Goal: Information Seeking & Learning: Check status

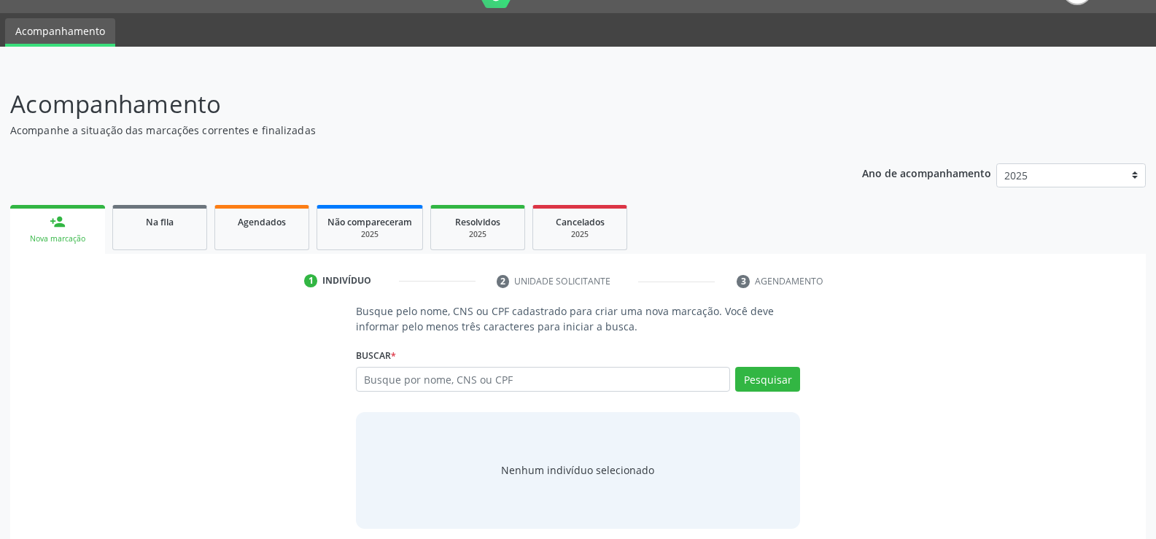
scroll to position [44, 0]
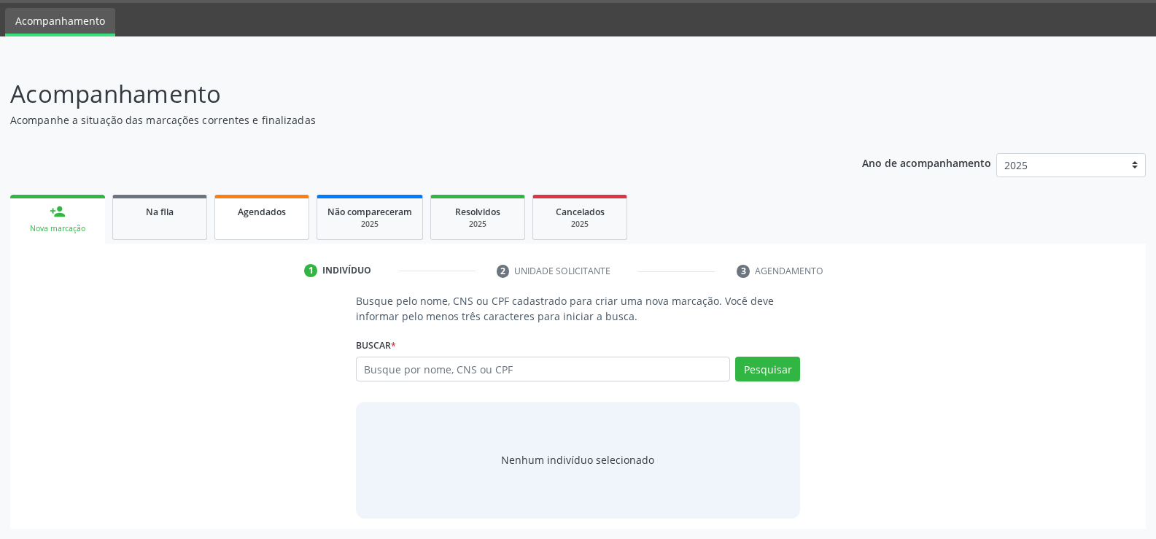
click at [265, 207] on span "Agendados" at bounding box center [262, 212] width 48 height 12
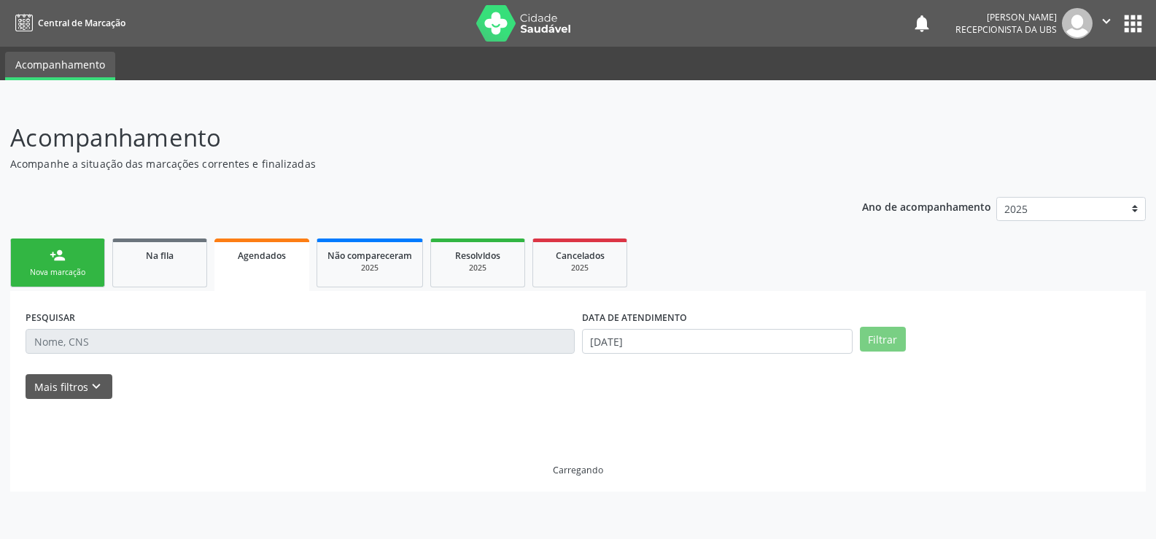
scroll to position [0, 0]
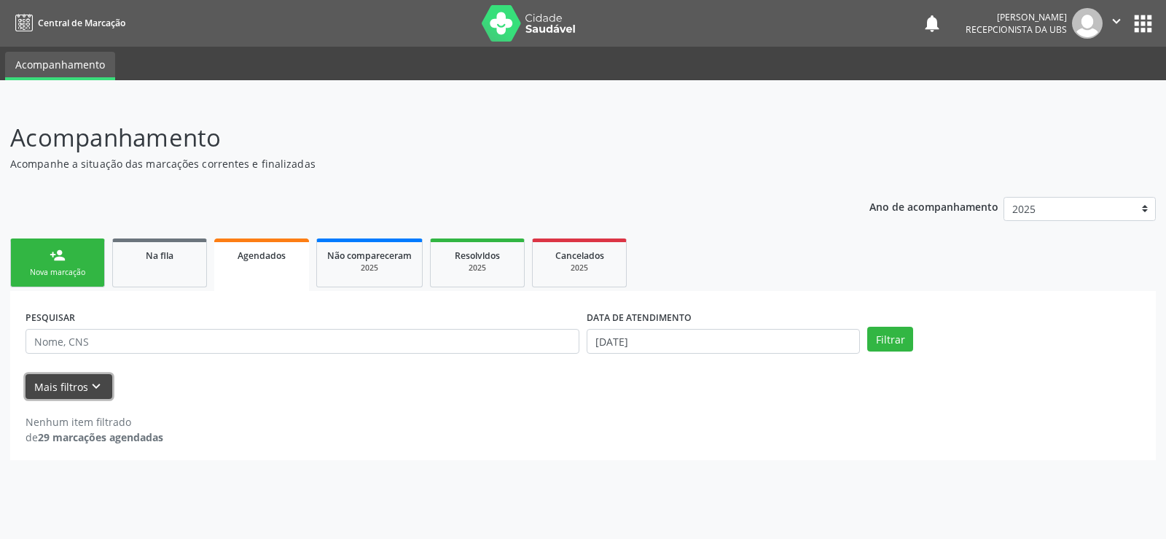
click at [70, 393] on button "Mais filtros keyboard_arrow_down" at bounding box center [69, 387] width 87 height 26
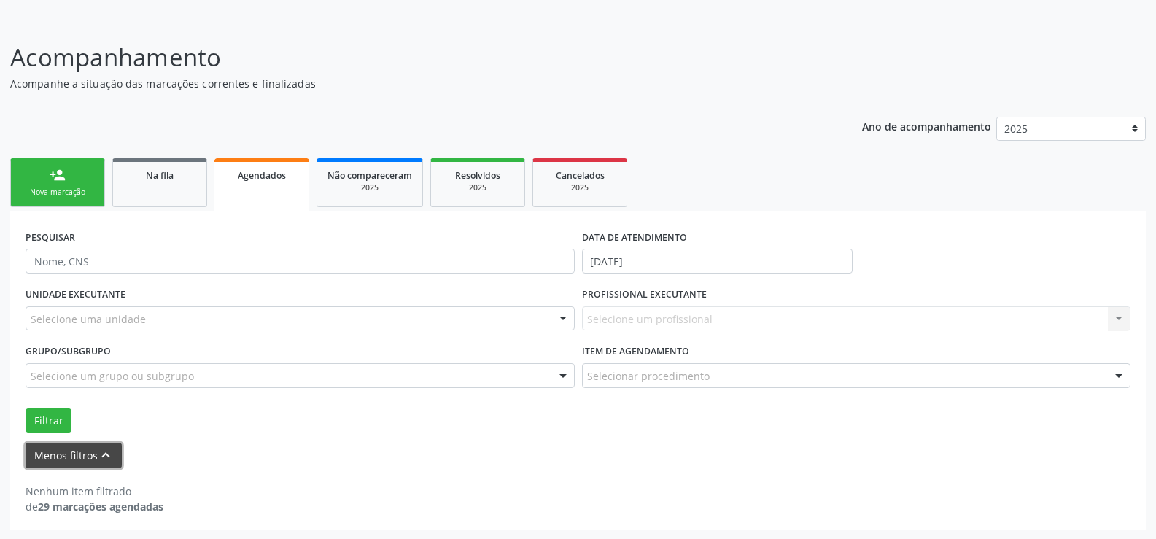
scroll to position [81, 0]
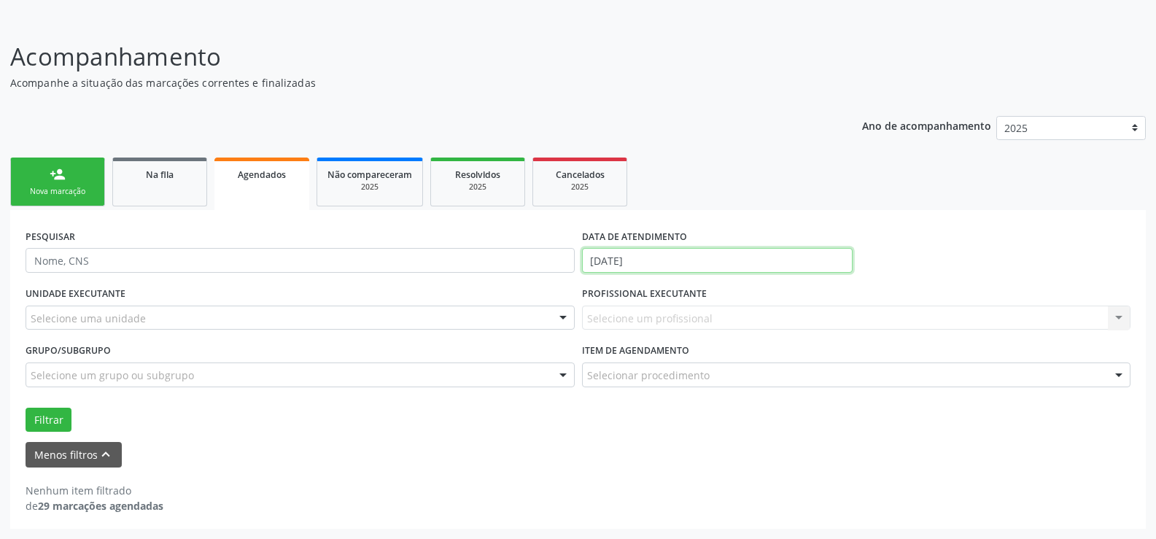
click at [722, 260] on input "[DATE]" at bounding box center [717, 260] width 270 height 25
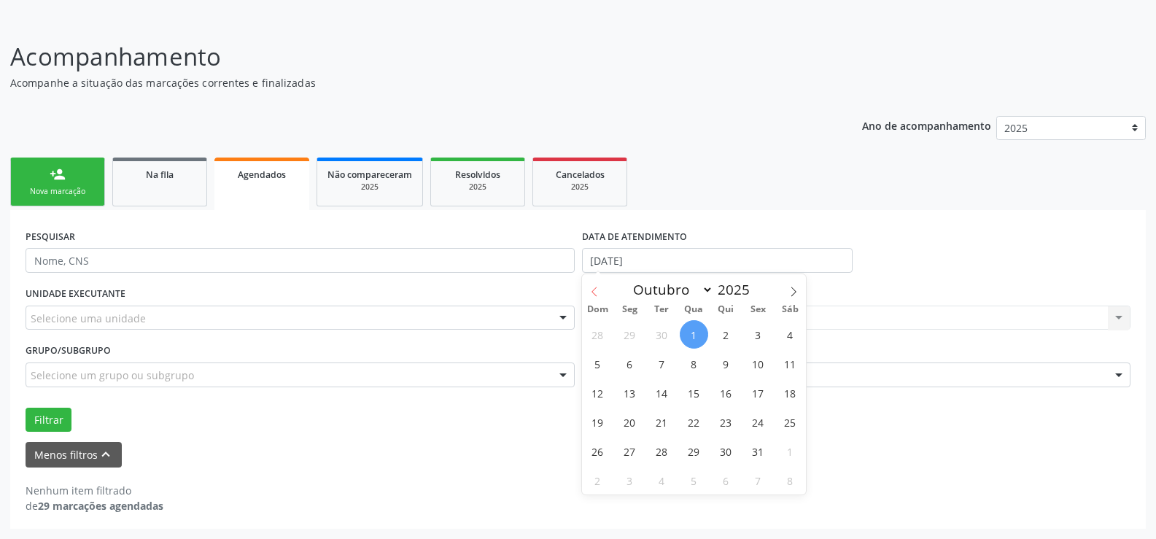
click at [591, 293] on icon at bounding box center [594, 292] width 10 height 10
select select "7"
click at [755, 335] on span "1" at bounding box center [758, 334] width 28 height 28
type input "[DATE]"
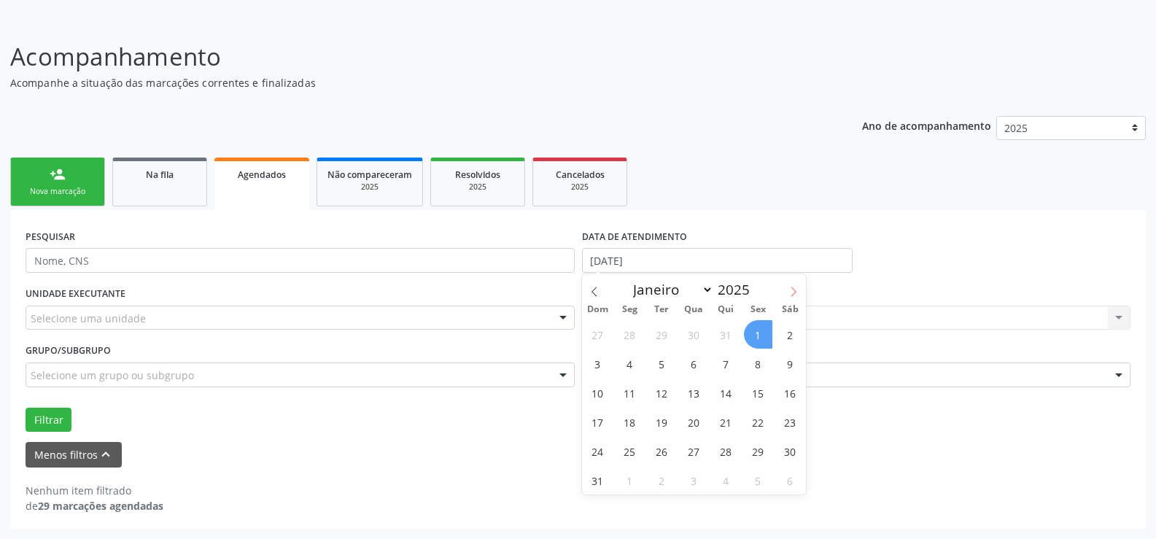
click at [788, 295] on icon at bounding box center [793, 292] width 10 height 10
select select "8"
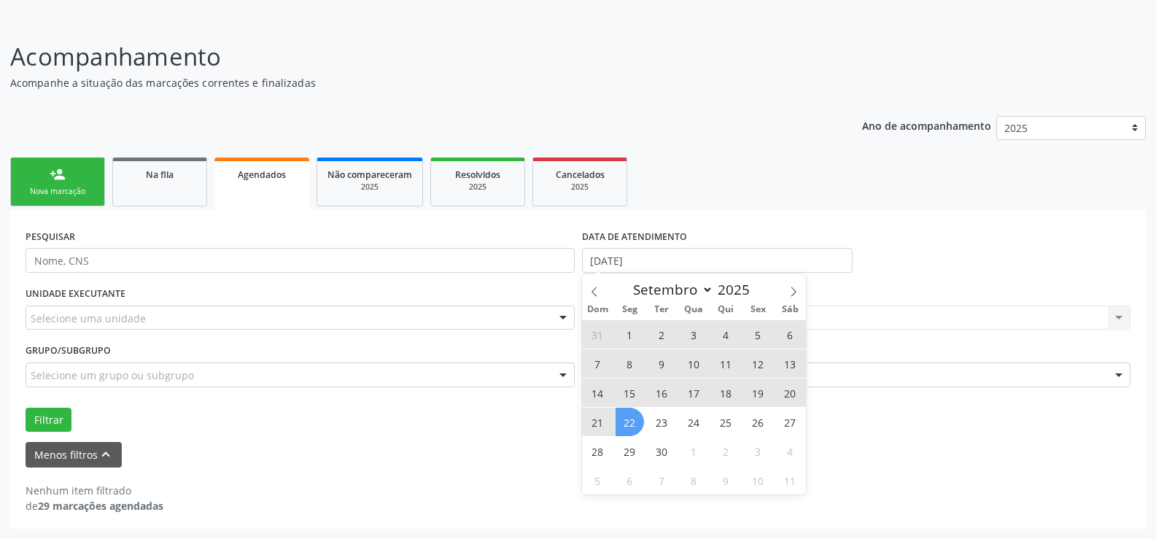
click at [628, 420] on span "22" at bounding box center [629, 422] width 28 height 28
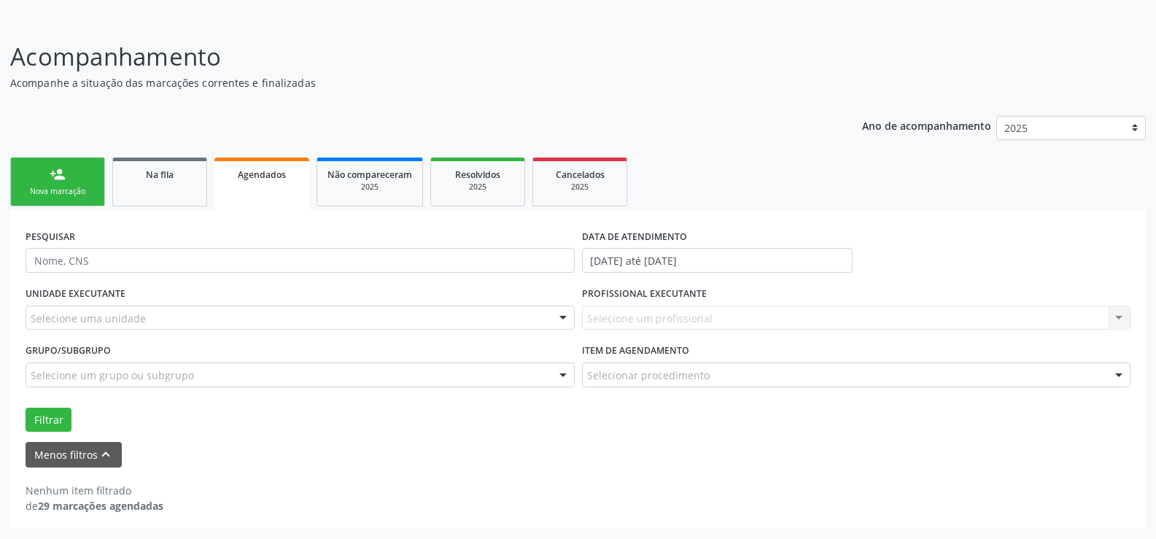
drag, startPoint x: 79, startPoint y: 426, endPoint x: 71, endPoint y: 426, distance: 7.3
click at [74, 426] on div "Filtrar" at bounding box center [578, 420] width 1112 height 25
click at [71, 422] on div "Filtrar" at bounding box center [578, 420] width 1112 height 25
click at [63, 422] on button "Filtrar" at bounding box center [49, 420] width 46 height 25
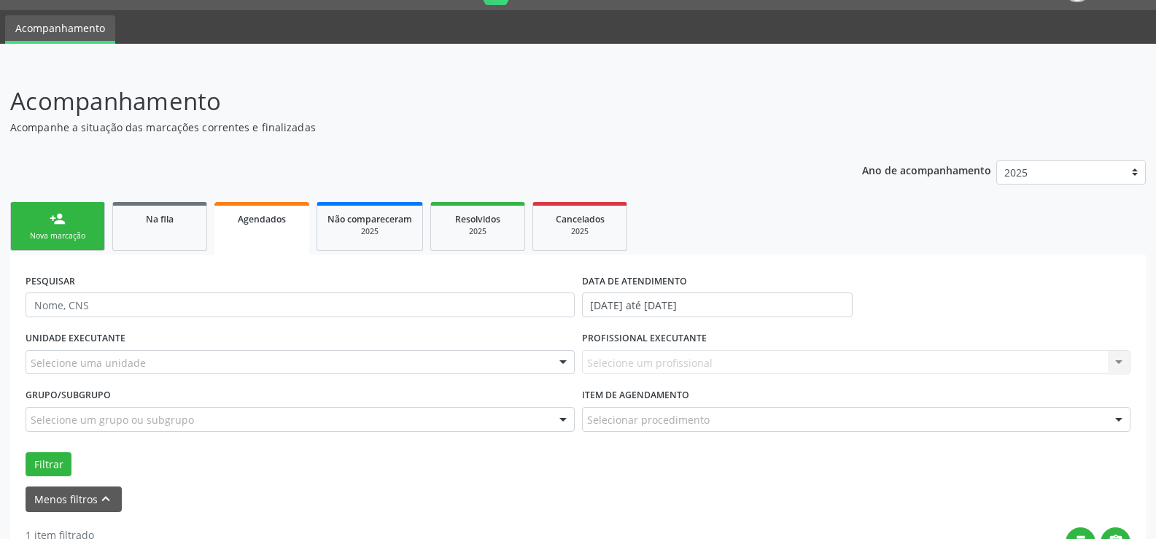
scroll to position [73, 0]
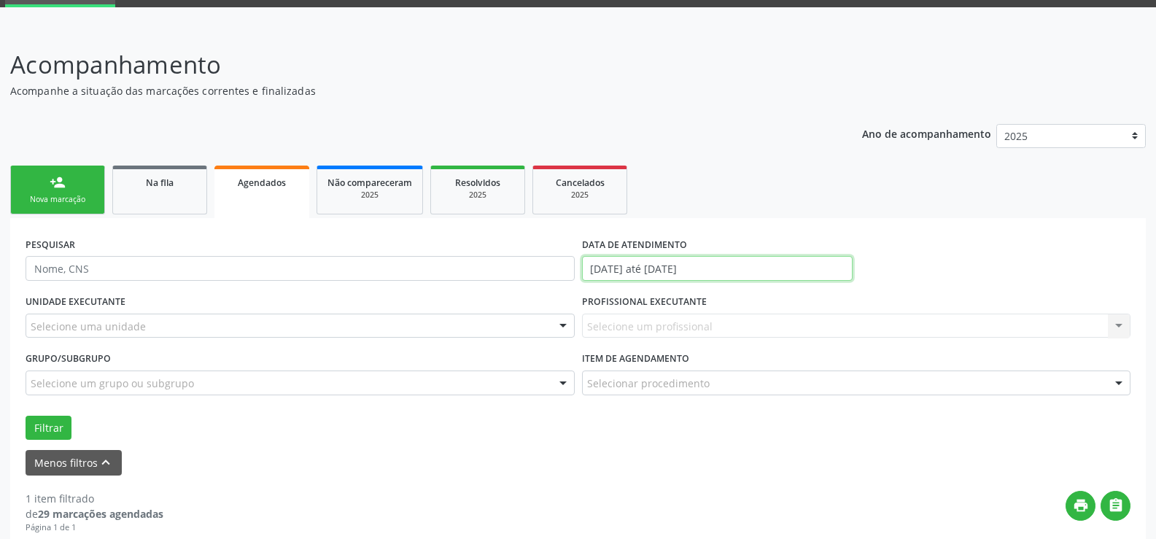
click at [752, 265] on input "[DATE] até [DATE]" at bounding box center [717, 268] width 270 height 25
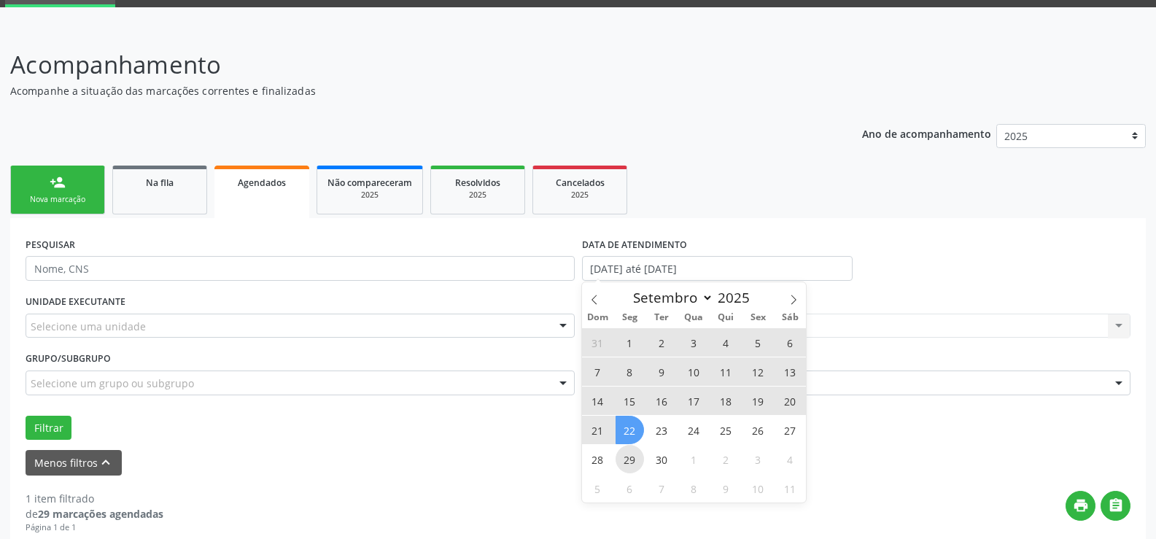
click at [622, 463] on span "29" at bounding box center [629, 459] width 28 height 28
type input "[DATE]"
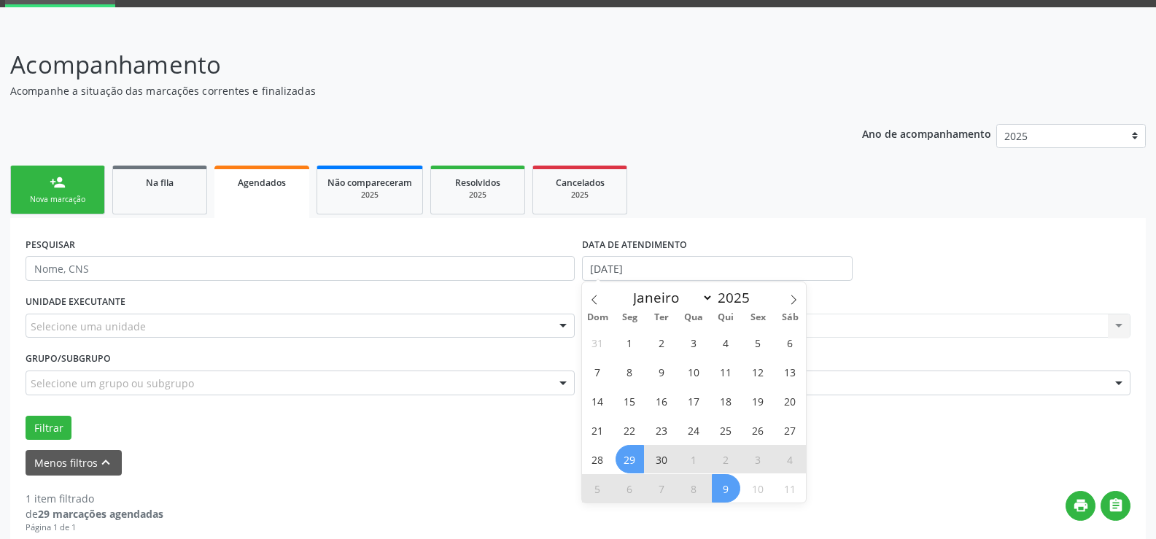
scroll to position [330, 0]
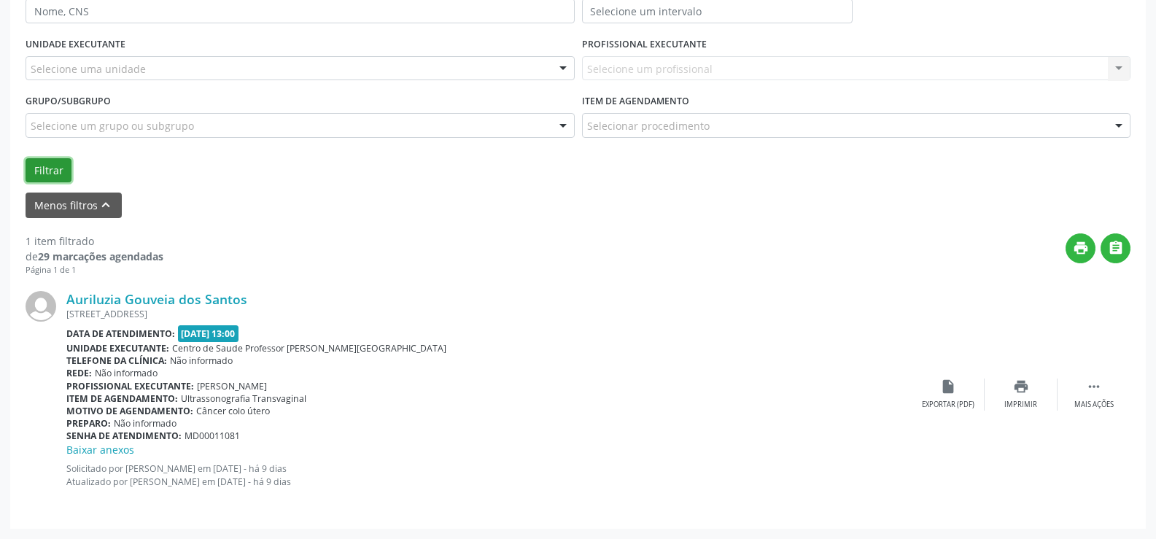
click at [47, 175] on button "Filtrar" at bounding box center [49, 170] width 46 height 25
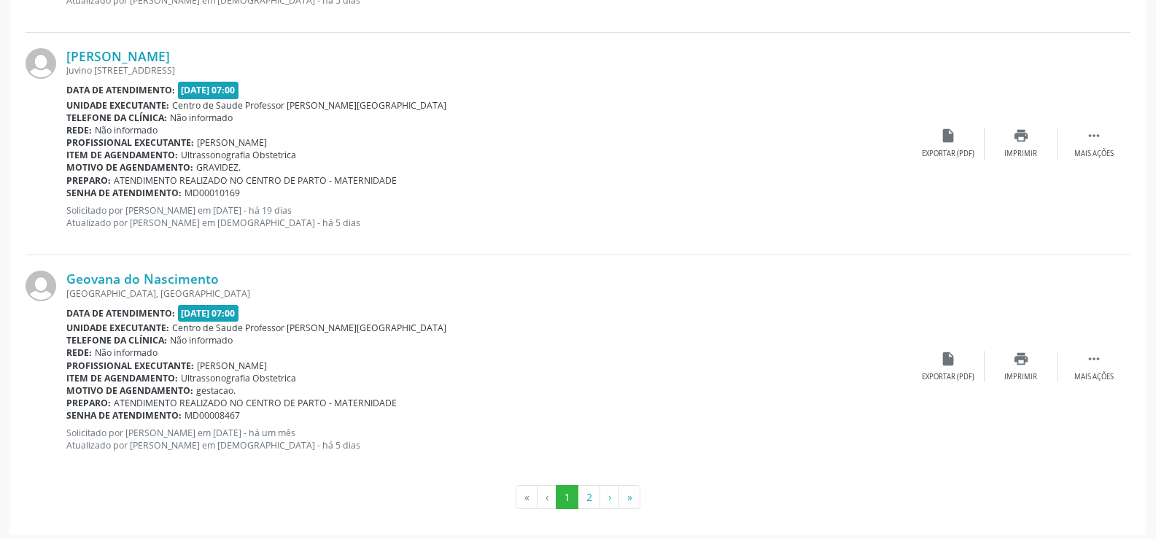
scroll to position [3491, 0]
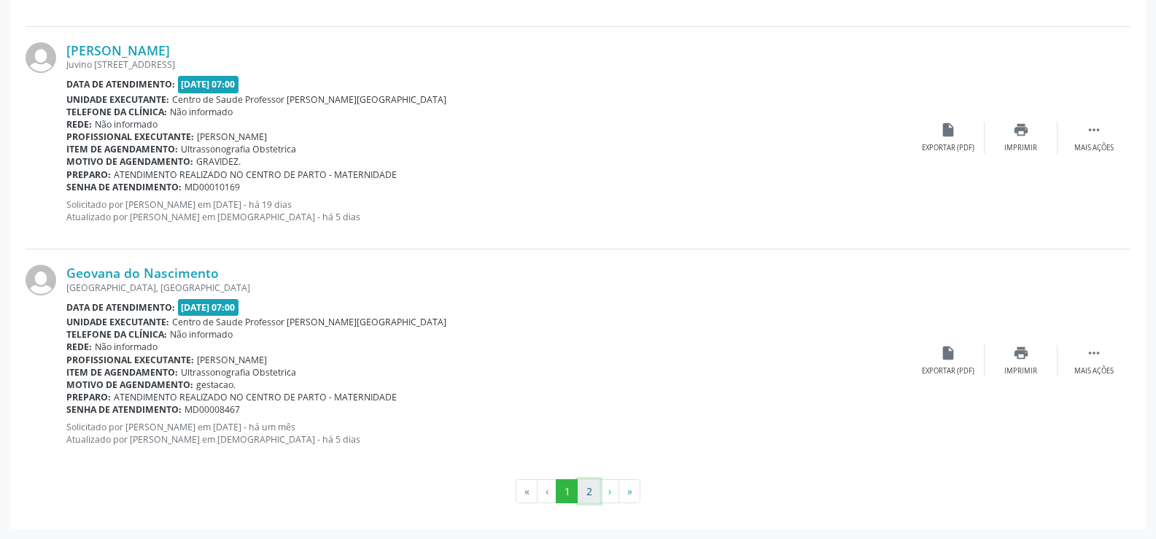
click at [593, 487] on button "2" at bounding box center [588, 491] width 23 height 25
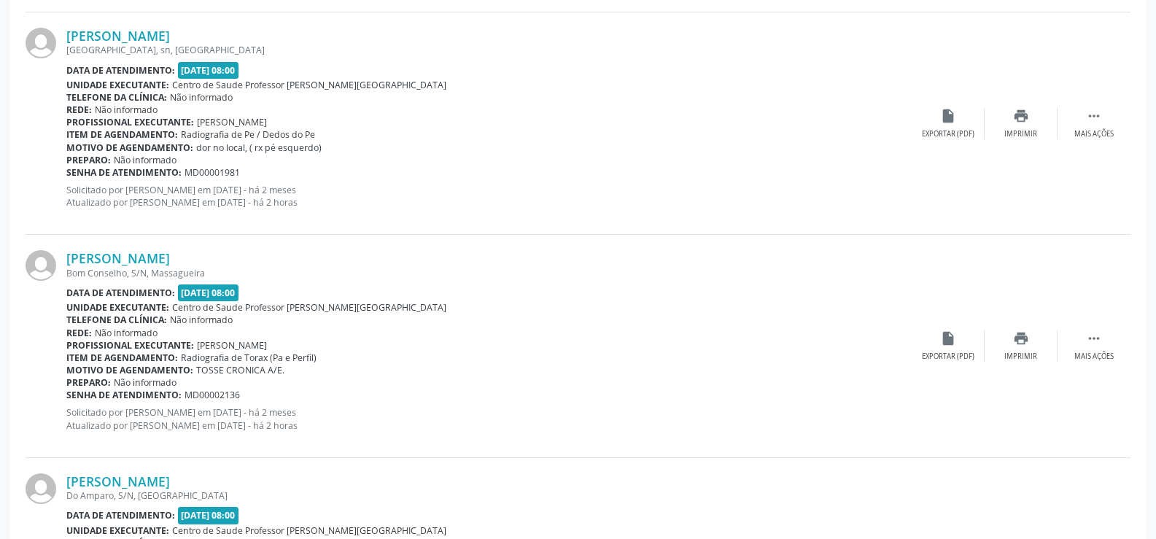
scroll to position [1941, 0]
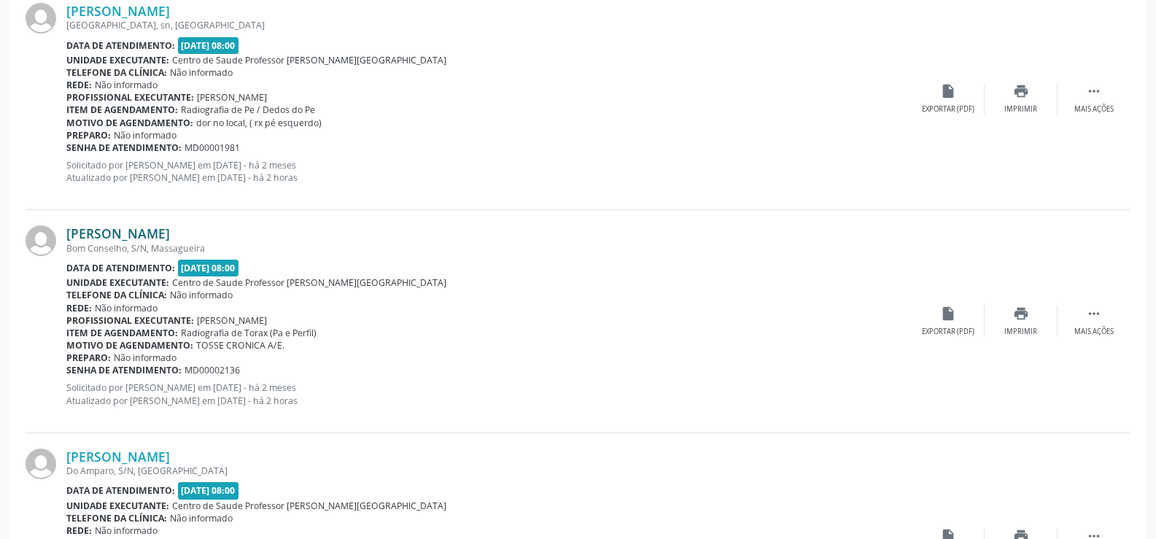
click at [103, 226] on link "[PERSON_NAME]" at bounding box center [118, 233] width 104 height 16
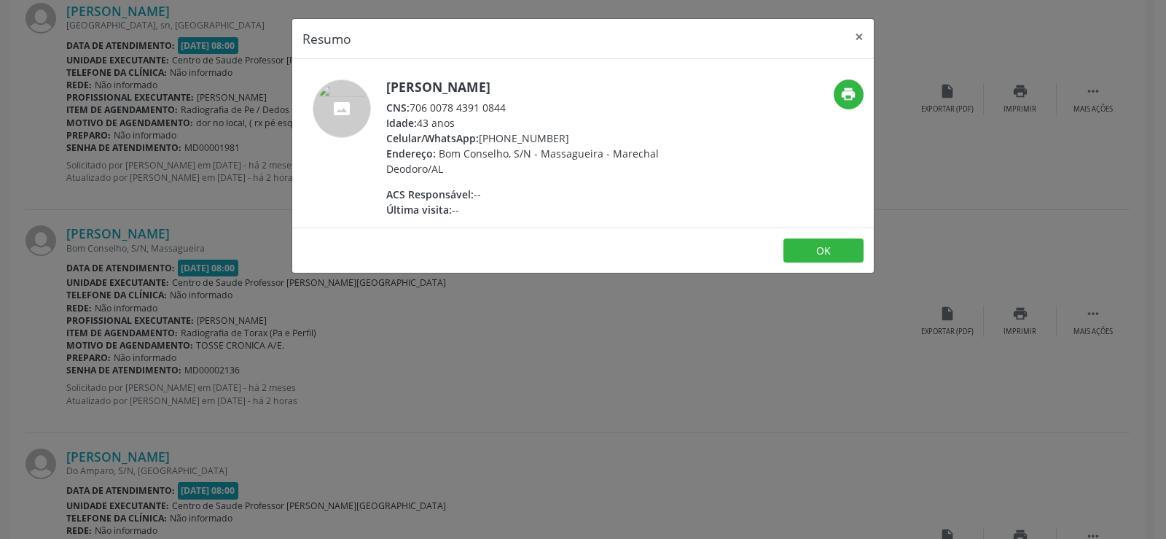
drag, startPoint x: 410, startPoint y: 105, endPoint x: 515, endPoint y: 107, distance: 105.7
click at [515, 107] on div "CNS: 706 0078 4391 0844" at bounding box center [528, 107] width 284 height 15
copy div "706 0078 4391 0844"
click at [579, 200] on div "ACS Responsável: --" at bounding box center [528, 194] width 284 height 15
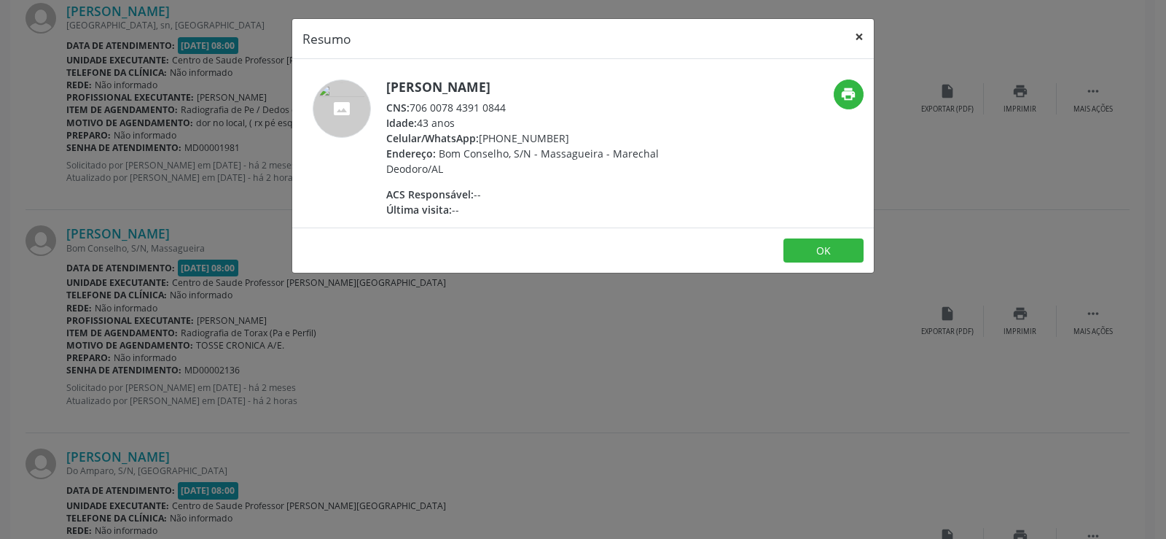
click at [865, 31] on button "×" at bounding box center [859, 37] width 29 height 36
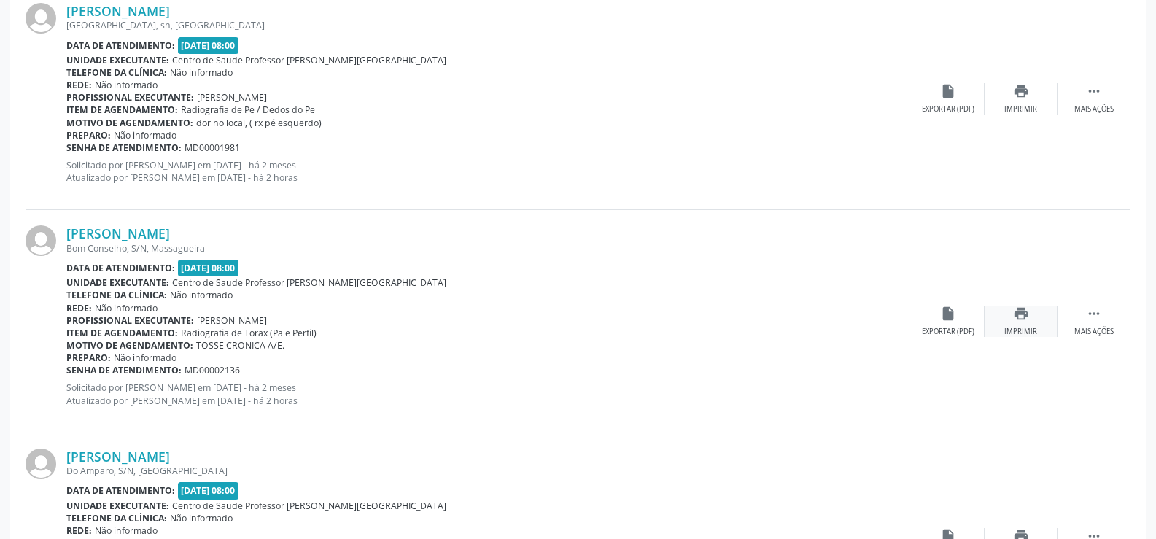
click at [1021, 323] on div "print Imprimir" at bounding box center [1020, 320] width 73 height 31
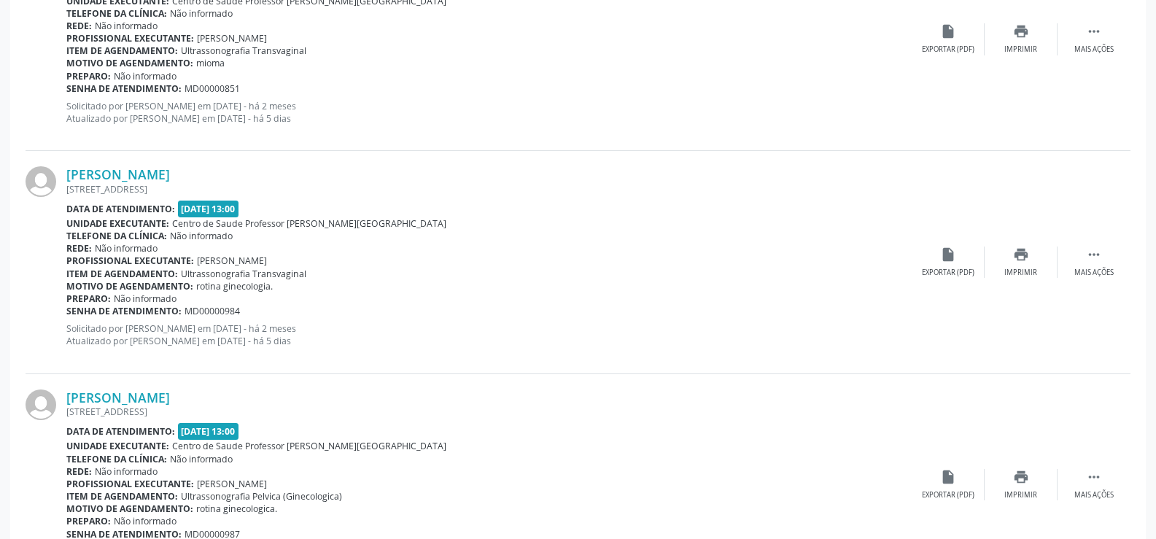
scroll to position [1285, 0]
